Goal: Information Seeking & Learning: Learn about a topic

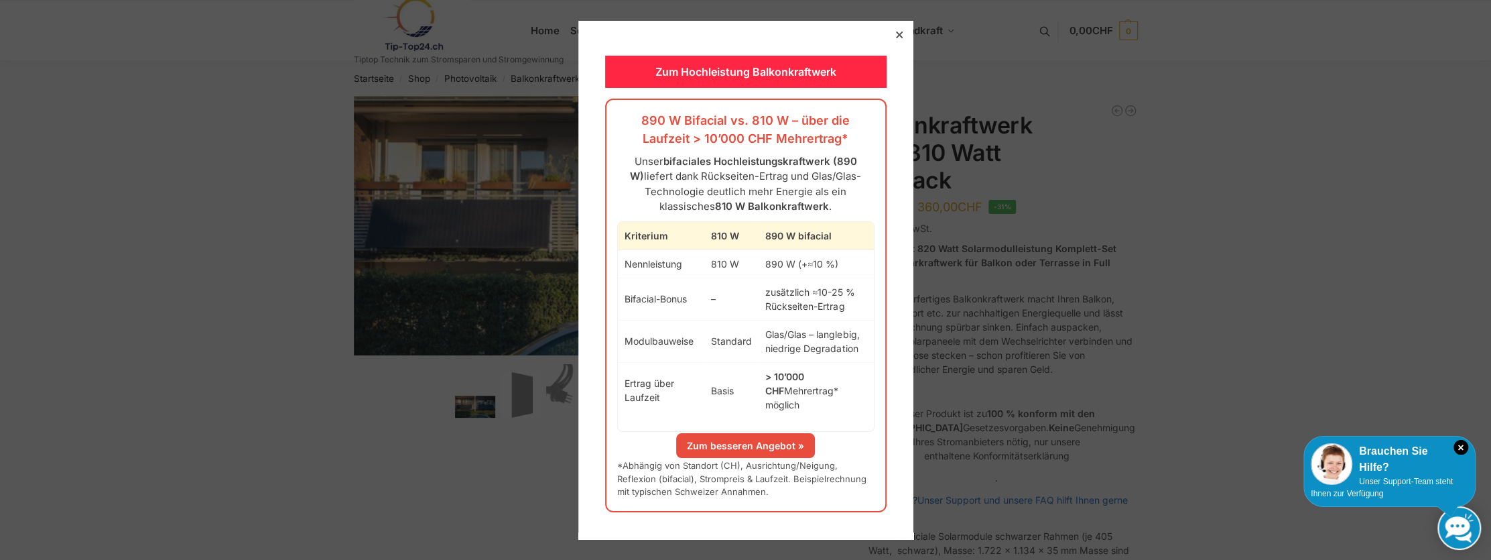
click at [727, 441] on link "Zum besseren Angebot »" at bounding box center [745, 445] width 139 height 25
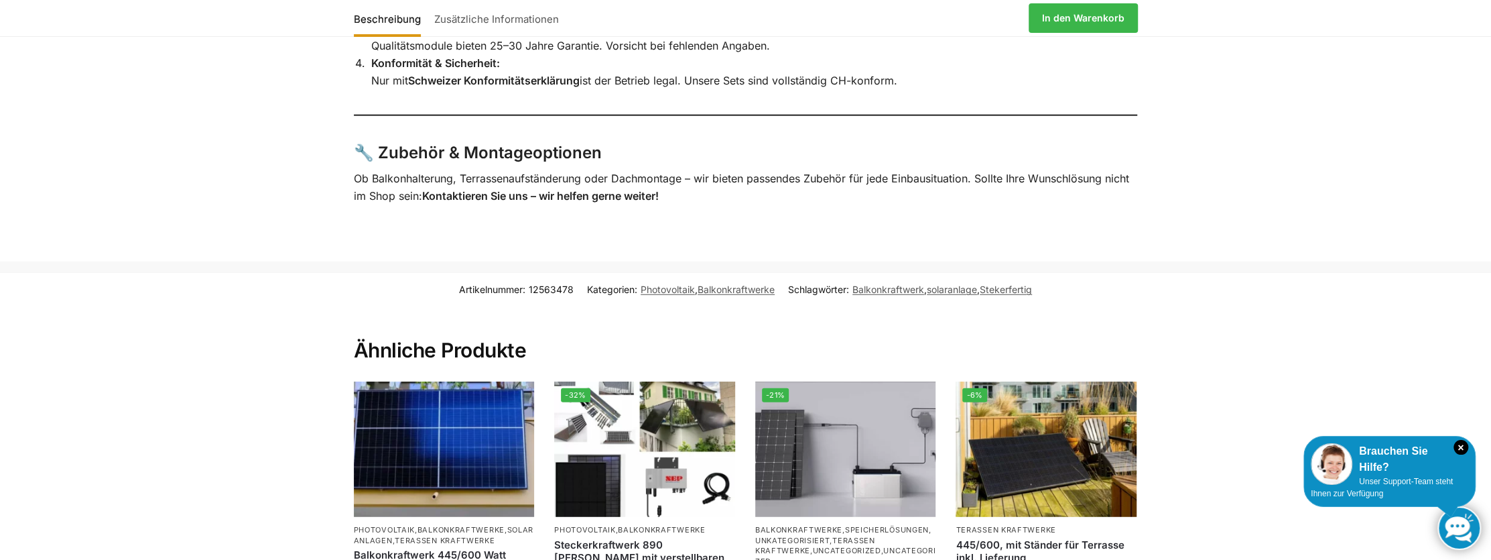
scroll to position [3109, 0]
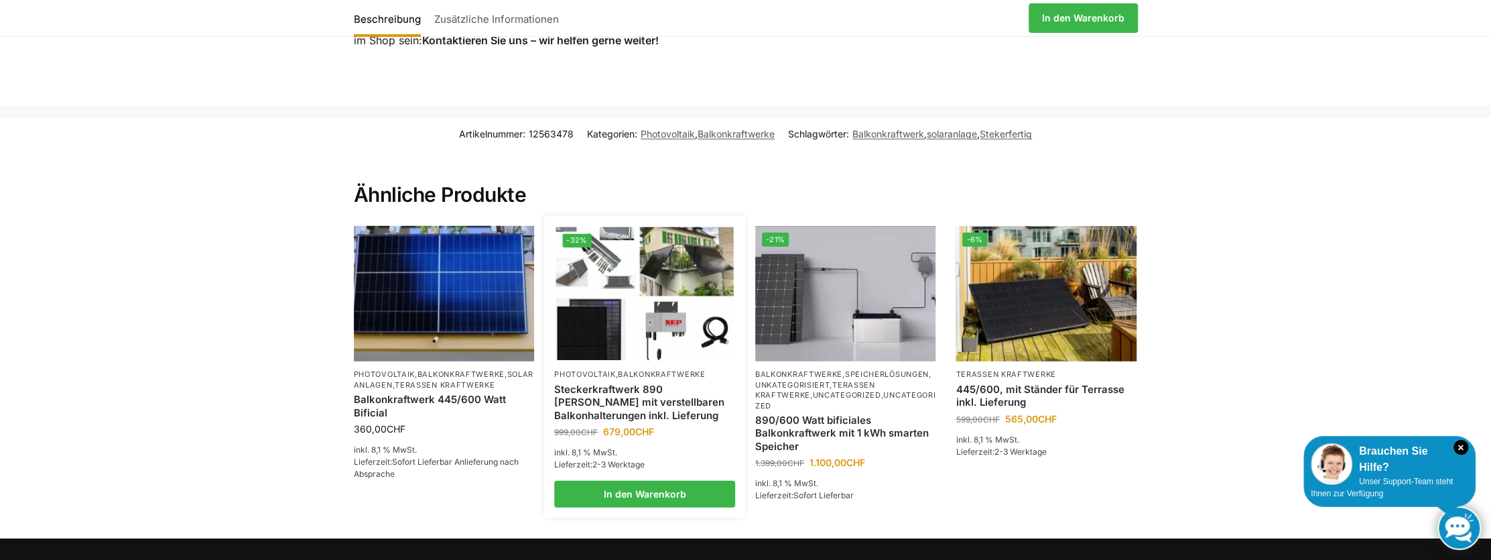
click at [683, 288] on img at bounding box center [645, 293] width 178 height 133
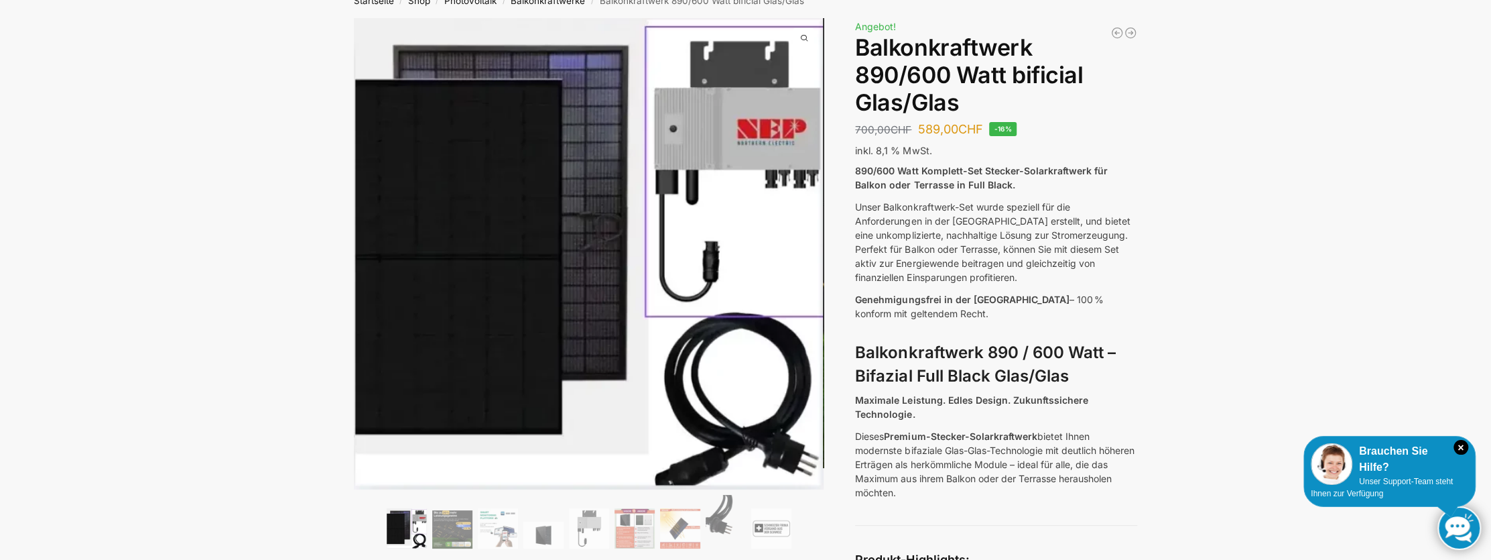
scroll to position [233, 0]
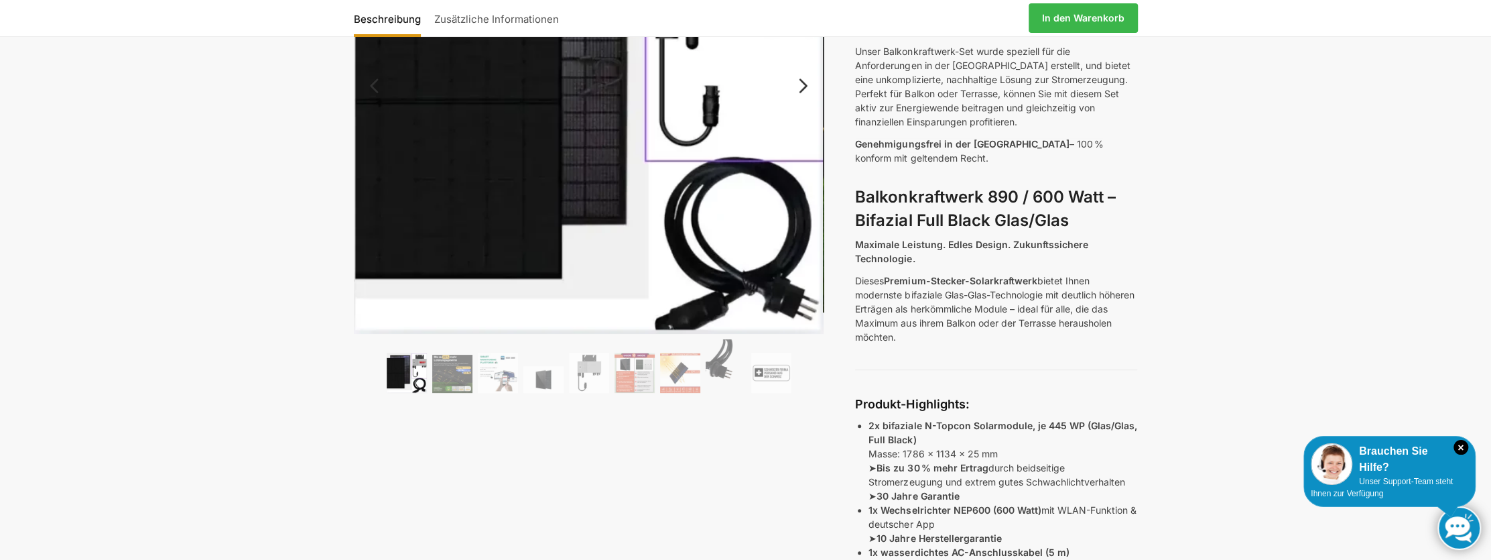
click at [404, 373] on img at bounding box center [407, 372] width 40 height 40
click at [446, 381] on img at bounding box center [452, 373] width 40 height 38
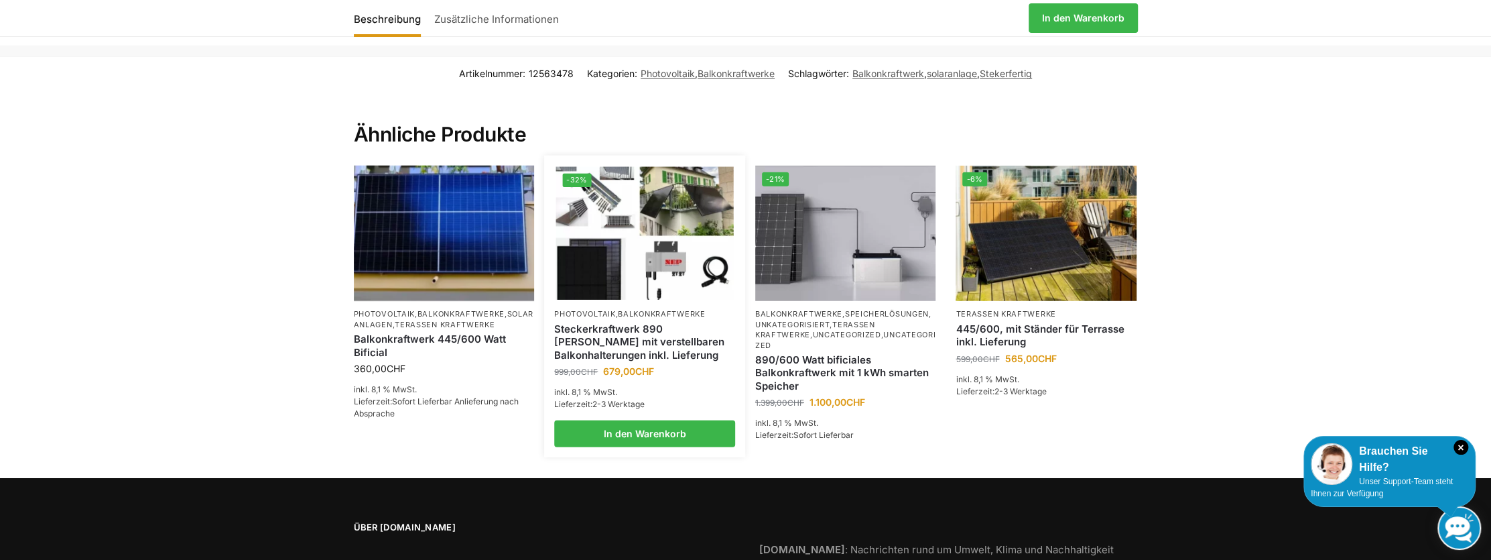
scroll to position [3092, 0]
